Goal: Transaction & Acquisition: Purchase product/service

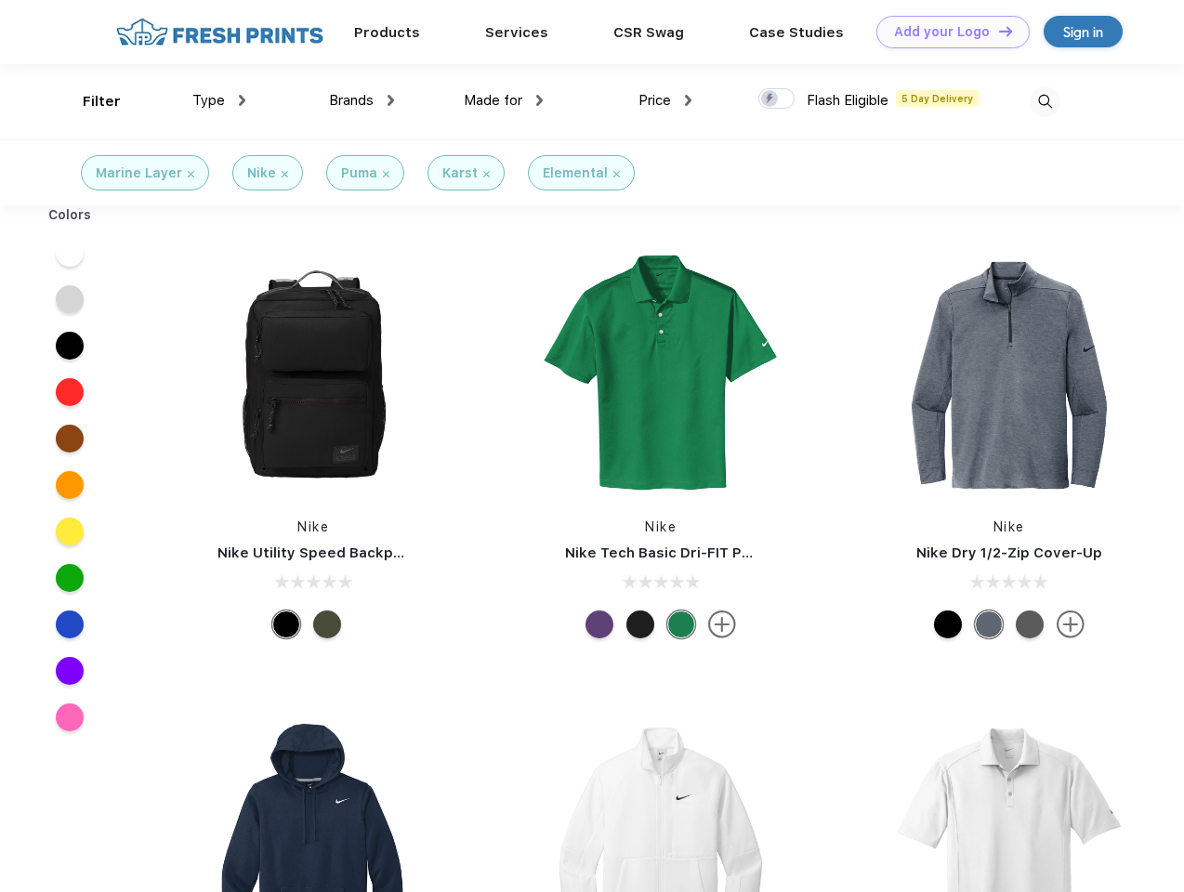
click at [946, 32] on link "Add your Logo Design Tool" at bounding box center [952, 32] width 153 height 33
click at [0, 0] on div "Design Tool" at bounding box center [0, 0] width 0 height 0
click at [997, 31] on link "Add your Logo Design Tool" at bounding box center [952, 32] width 153 height 33
click at [89, 101] on div "Filter" at bounding box center [102, 101] width 38 height 21
click at [219, 100] on span "Type" at bounding box center [208, 100] width 33 height 17
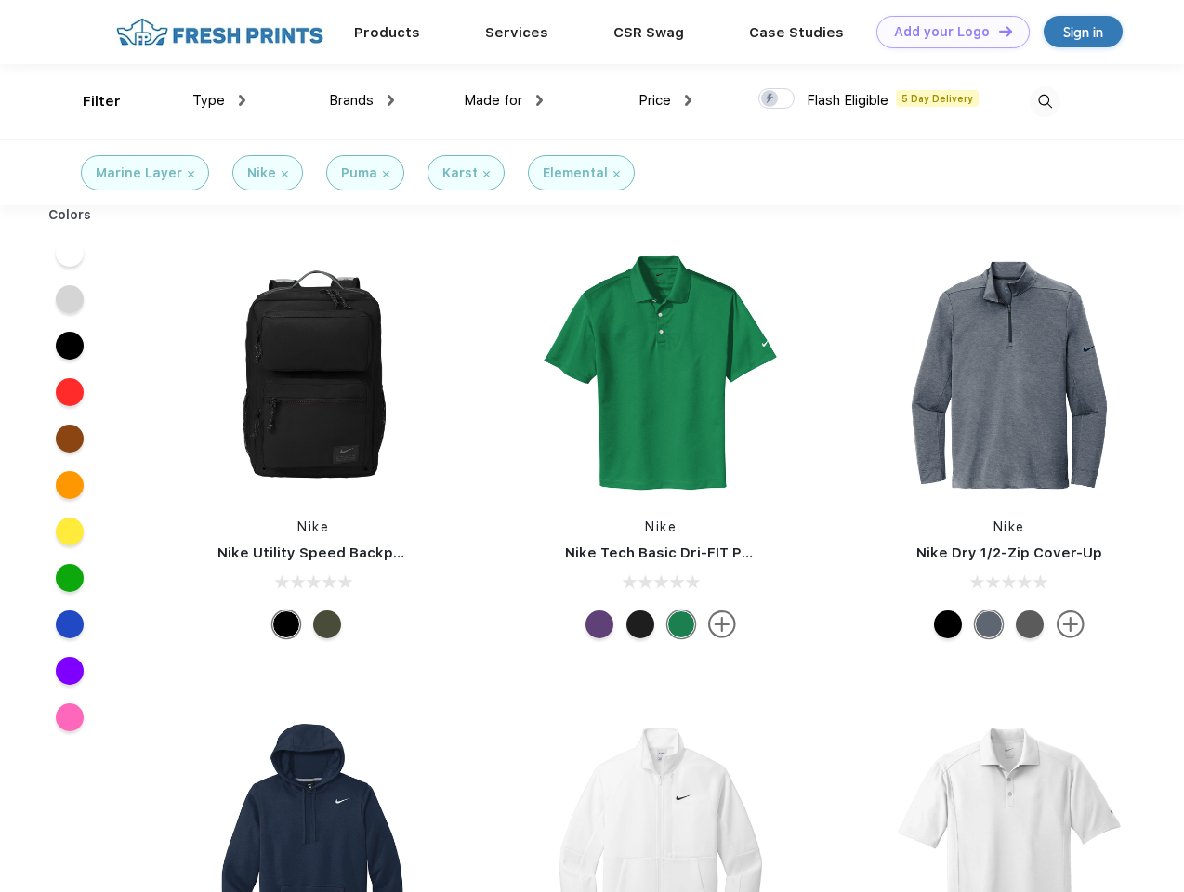
click at [361, 100] on span "Brands" at bounding box center [351, 100] width 45 height 17
click at [504, 100] on span "Made for" at bounding box center [493, 100] width 59 height 17
click at [665, 100] on span "Price" at bounding box center [654, 100] width 33 height 17
click at [777, 99] on div at bounding box center [776, 98] width 36 height 20
click at [770, 99] on input "checkbox" at bounding box center [764, 93] width 12 height 12
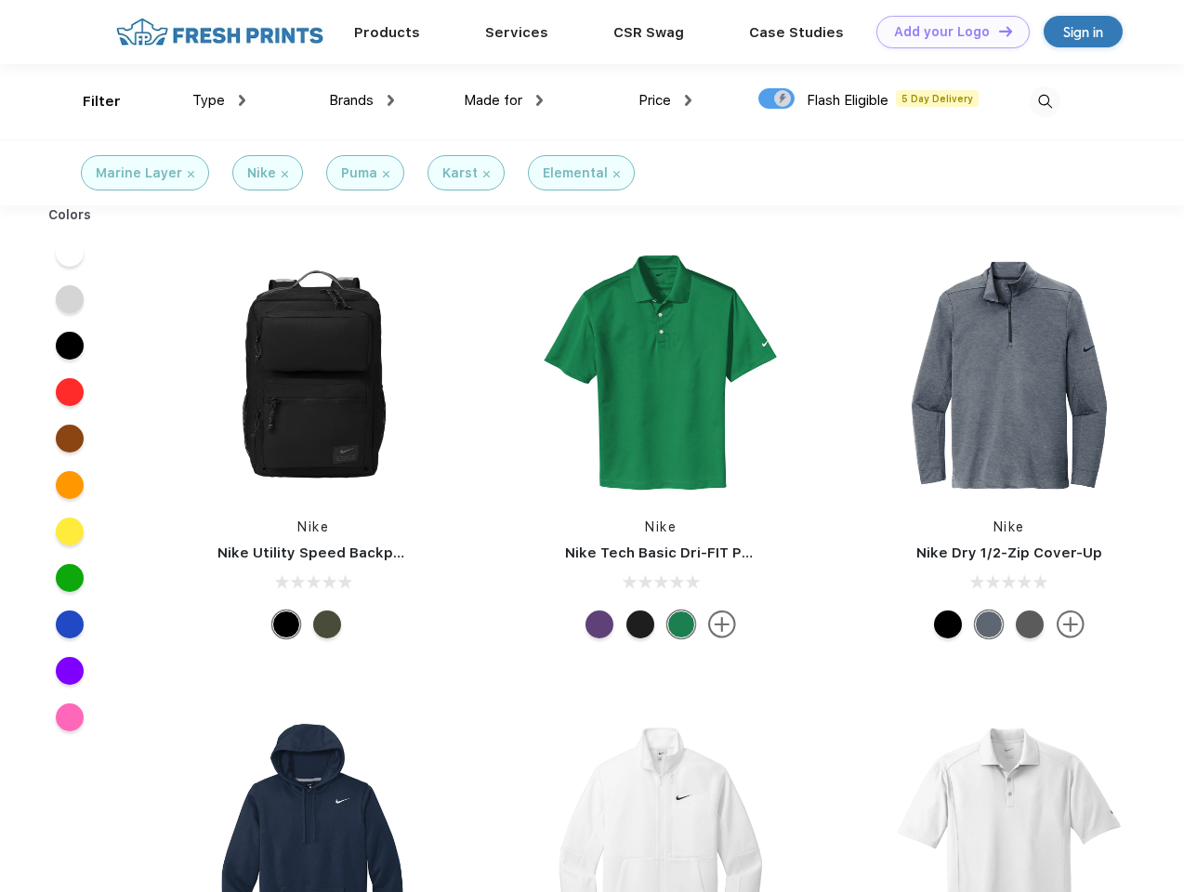
click at [1044, 101] on img at bounding box center [1044, 101] width 31 height 31
